Goal: Task Accomplishment & Management: Use online tool/utility

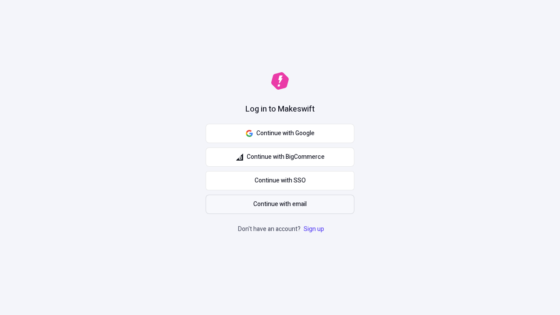
click at [280, 204] on span "Continue with email" at bounding box center [279, 204] width 53 height 10
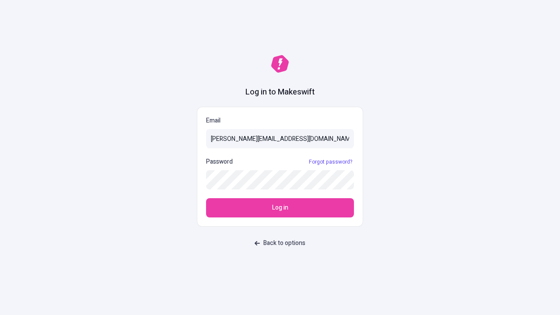
type input "[PERSON_NAME][EMAIL_ADDRESS][DOMAIN_NAME]"
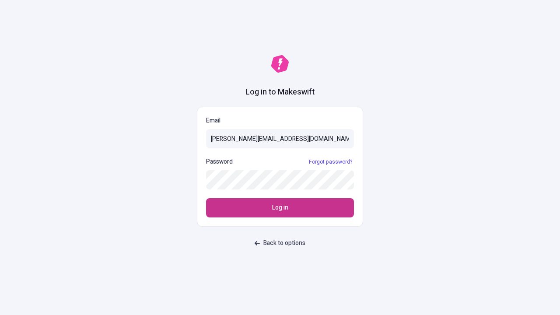
click at [280, 208] on span "Log in" at bounding box center [280, 208] width 16 height 10
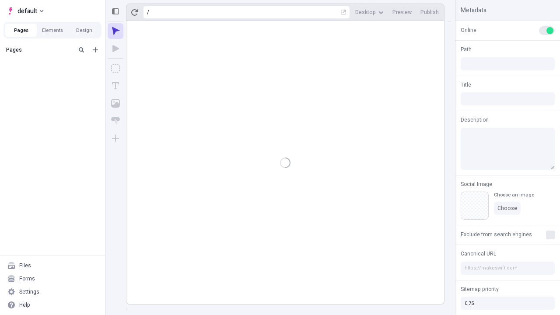
type input "/deep-link-compello"
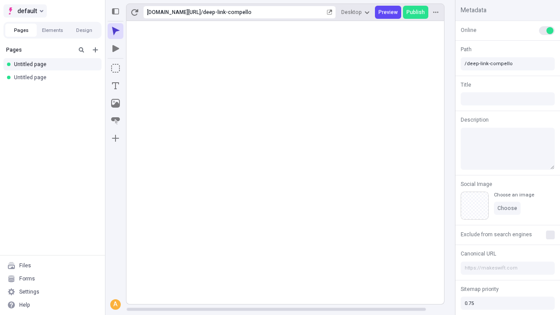
click at [24, 11] on span "default" at bounding box center [27, 11] width 20 height 10
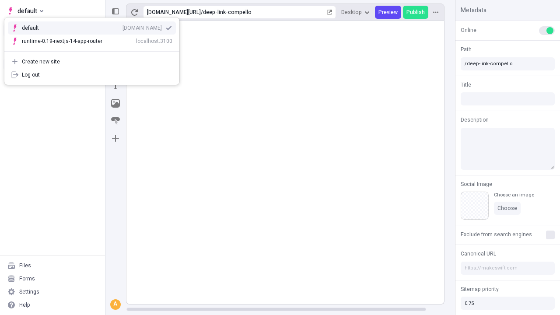
click at [92, 62] on div "Create new site" at bounding box center [97, 61] width 150 height 7
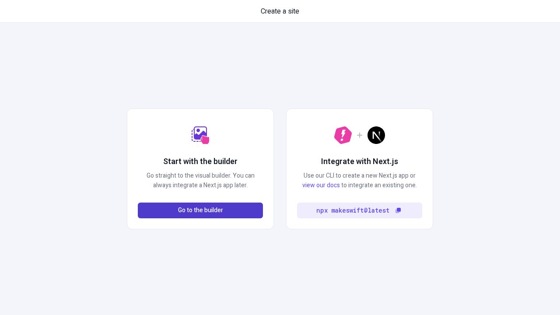
click at [200, 210] on span "Go to the builder" at bounding box center [200, 210] width 45 height 10
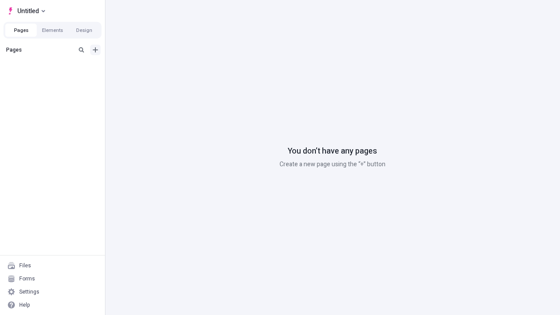
click at [95, 50] on icon "Add new" at bounding box center [95, 49] width 5 height 5
click at [142, 68] on span "Blank page" at bounding box center [147, 67] width 54 height 7
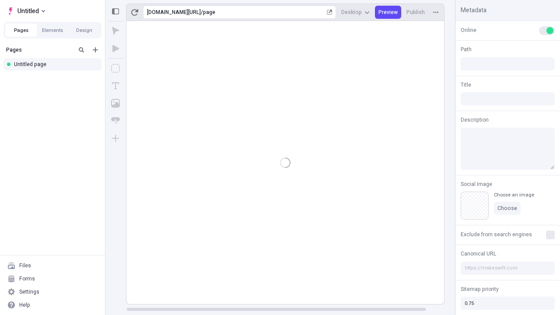
type input "/page"
click at [115, 68] on icon "Box" at bounding box center [115, 68] width 9 height 9
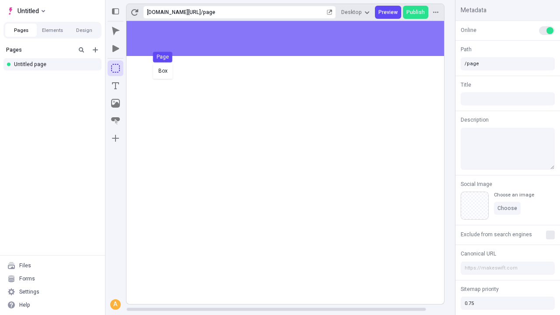
click at [294, 38] on div "Box Page" at bounding box center [280, 157] width 560 height 315
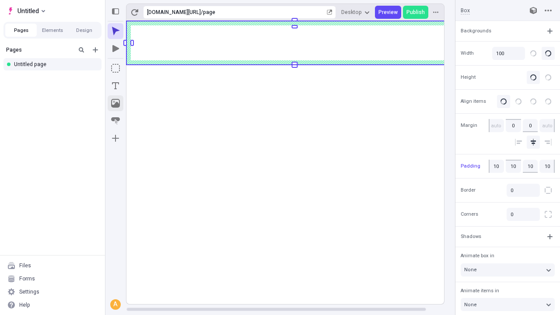
click at [115, 103] on icon "Image" at bounding box center [115, 103] width 9 height 9
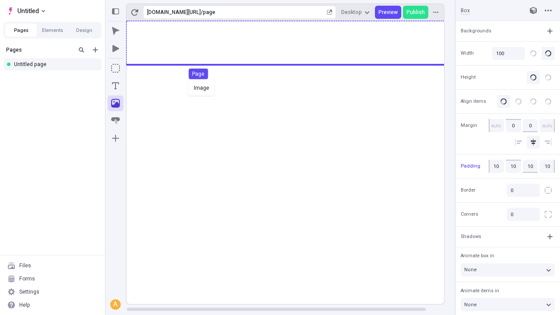
click at [294, 43] on div "Image Page" at bounding box center [280, 157] width 560 height 315
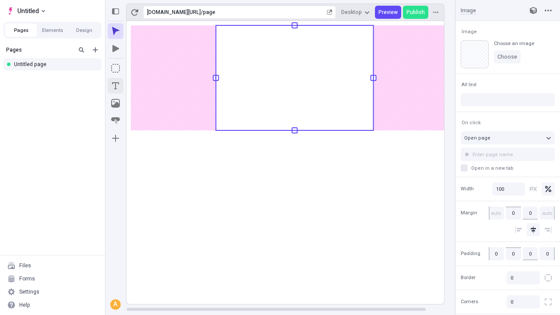
click at [115, 86] on icon "Text" at bounding box center [115, 85] width 7 height 7
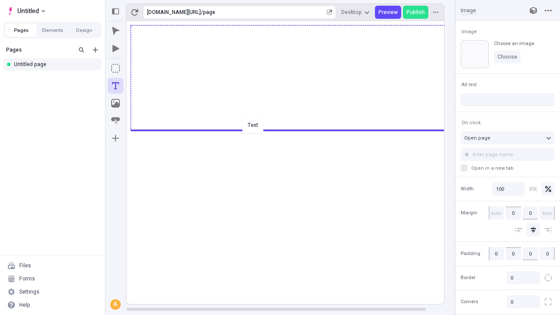
click at [294, 129] on div "Text" at bounding box center [280, 157] width 560 height 315
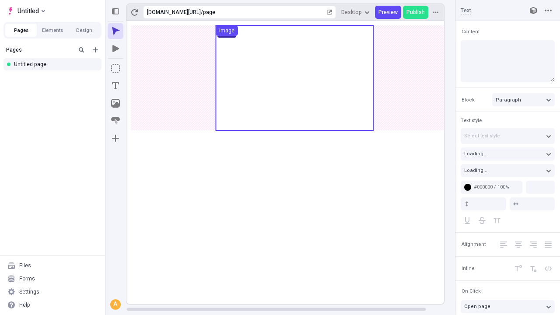
type input "18"
type input "1.5"
type textarea "Holisticly seize excellent total linkage. Rapidiously communicate optimal leade…"
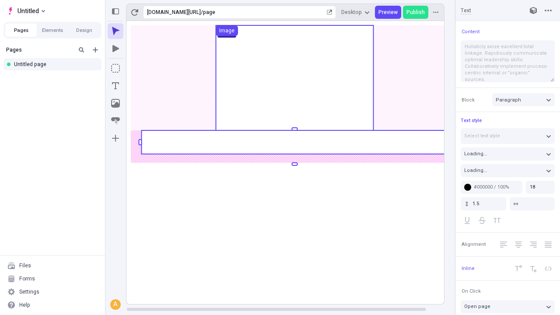
click at [294, 142] on rect at bounding box center [294, 142] width 306 height 24
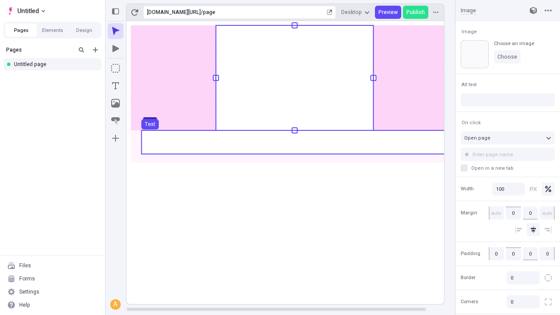
click at [294, 142] on use at bounding box center [294, 142] width 306 height 24
click at [294, 142] on rect at bounding box center [294, 162] width 336 height 283
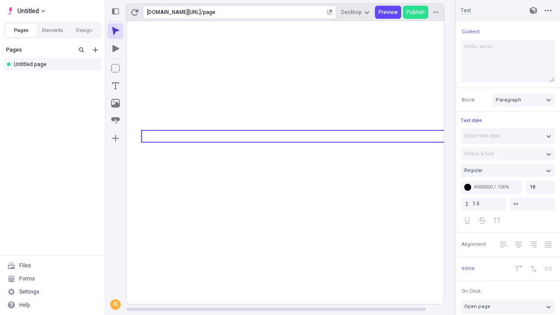
type textarea "Hello, world!"
click at [115, 103] on icon "Image" at bounding box center [115, 103] width 9 height 9
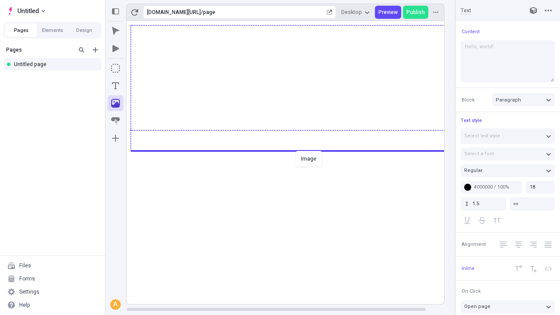
click at [294, 150] on div "Image" at bounding box center [280, 157] width 560 height 315
